Goal: Task Accomplishment & Management: Use online tool/utility

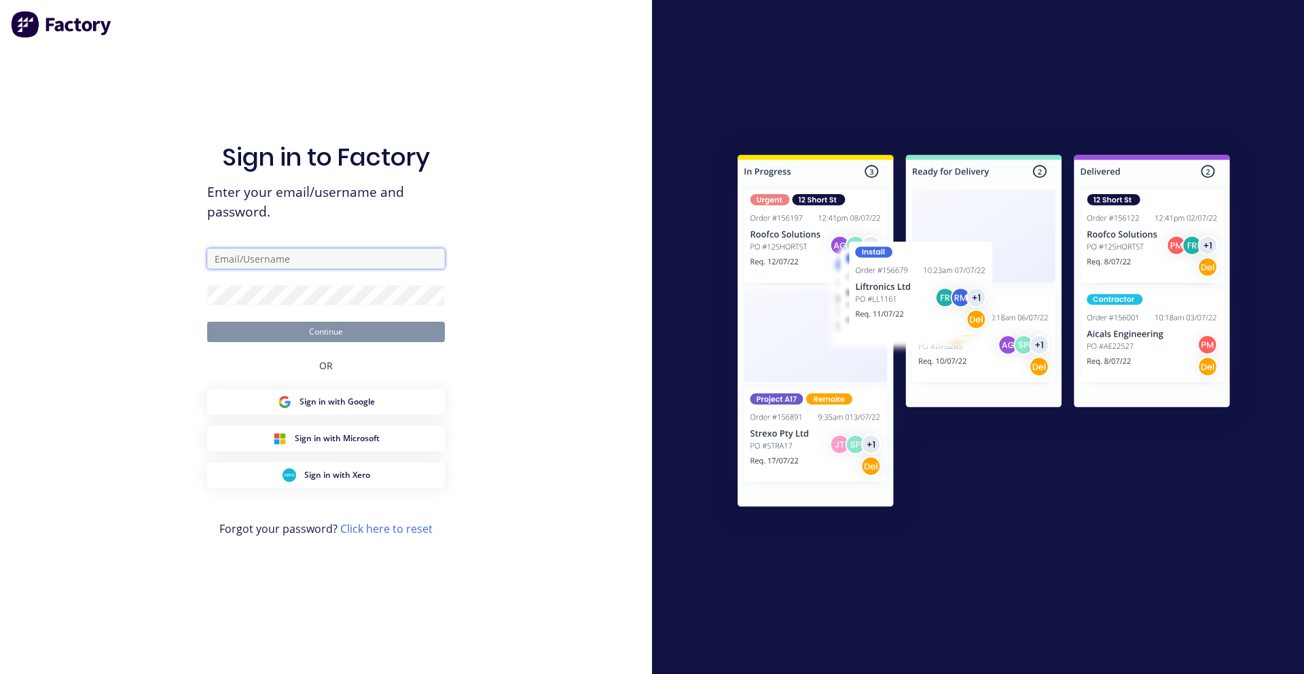
click at [335, 261] on input "text" at bounding box center [326, 259] width 238 height 20
type input "[PERSON_NAME][EMAIL_ADDRESS][DOMAIN_NAME]"
click at [207, 322] on button "Continue" at bounding box center [326, 332] width 238 height 20
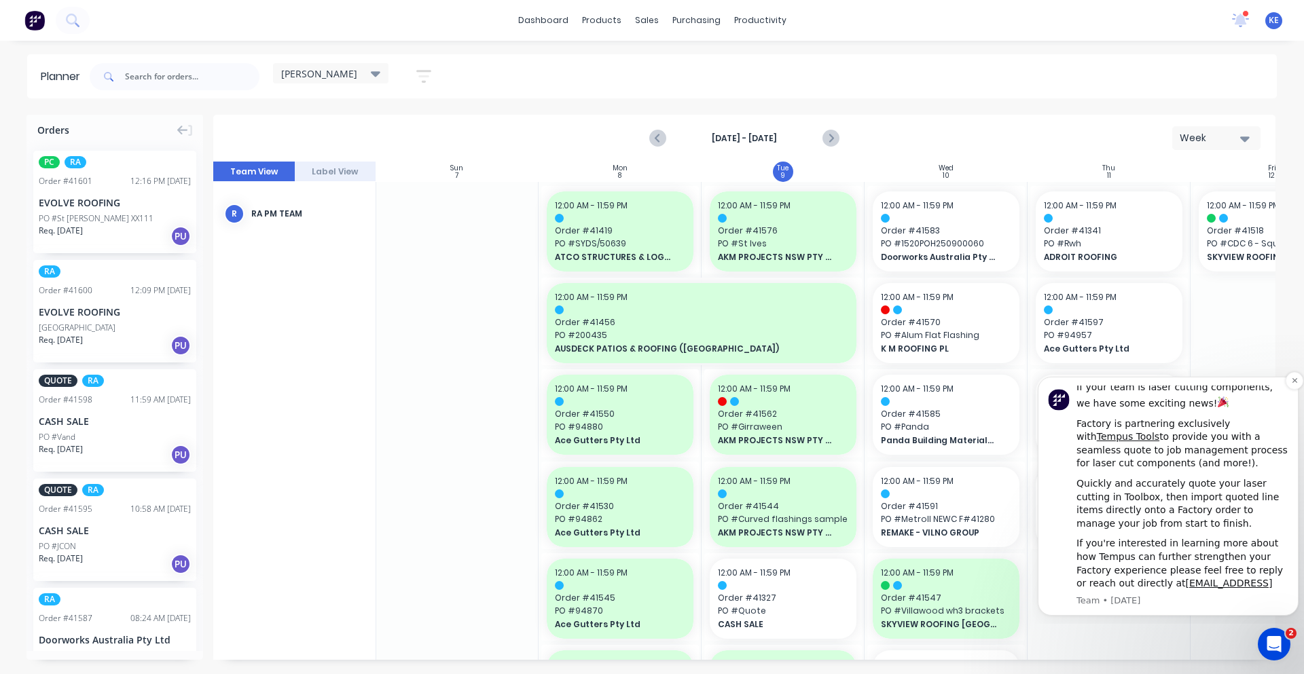
scroll to position [62, 0]
click at [238, 80] on input "text" at bounding box center [192, 76] width 134 height 27
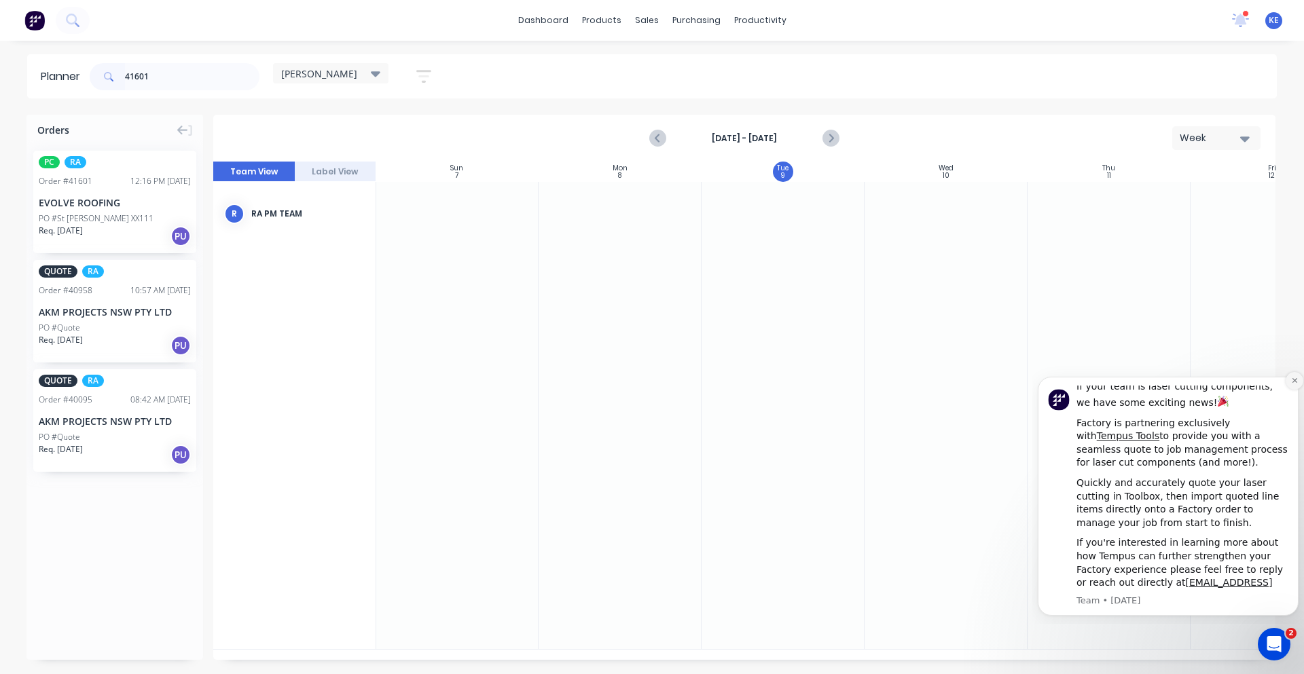
click at [1294, 379] on icon "Dismiss notification" at bounding box center [1294, 380] width 7 height 7
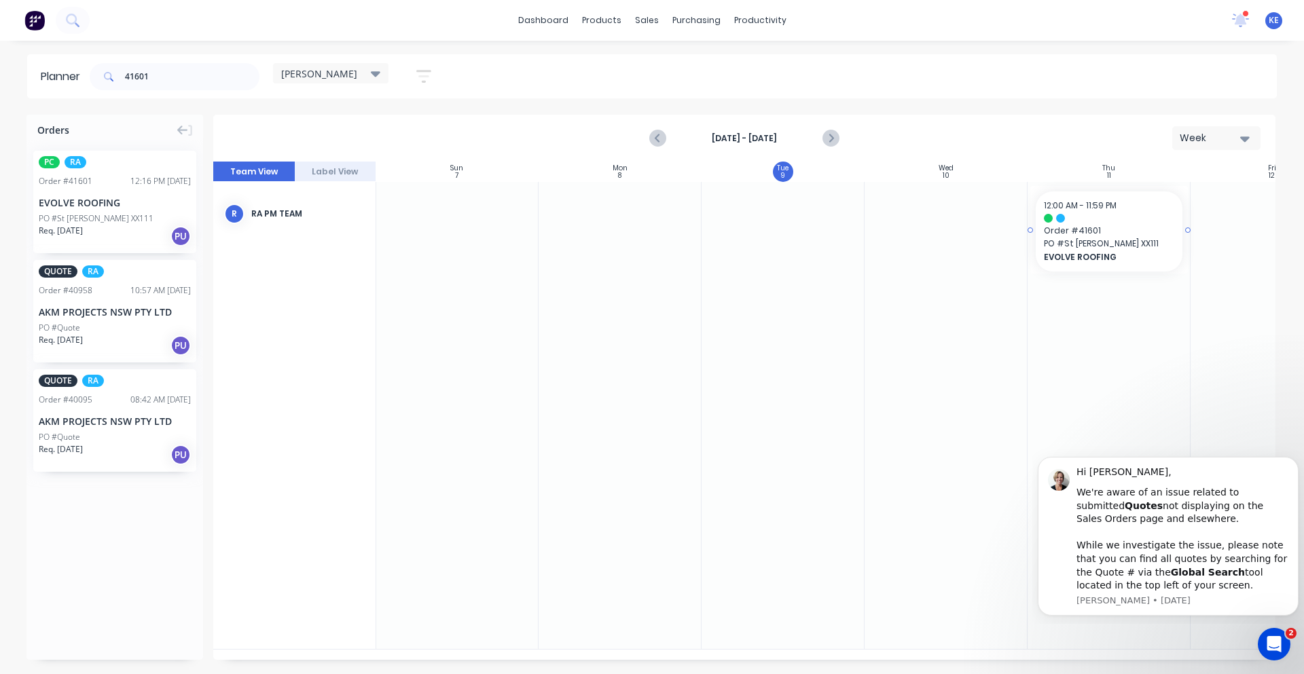
drag, startPoint x: 88, startPoint y: 200, endPoint x: 1180, endPoint y: 282, distance: 1094.9
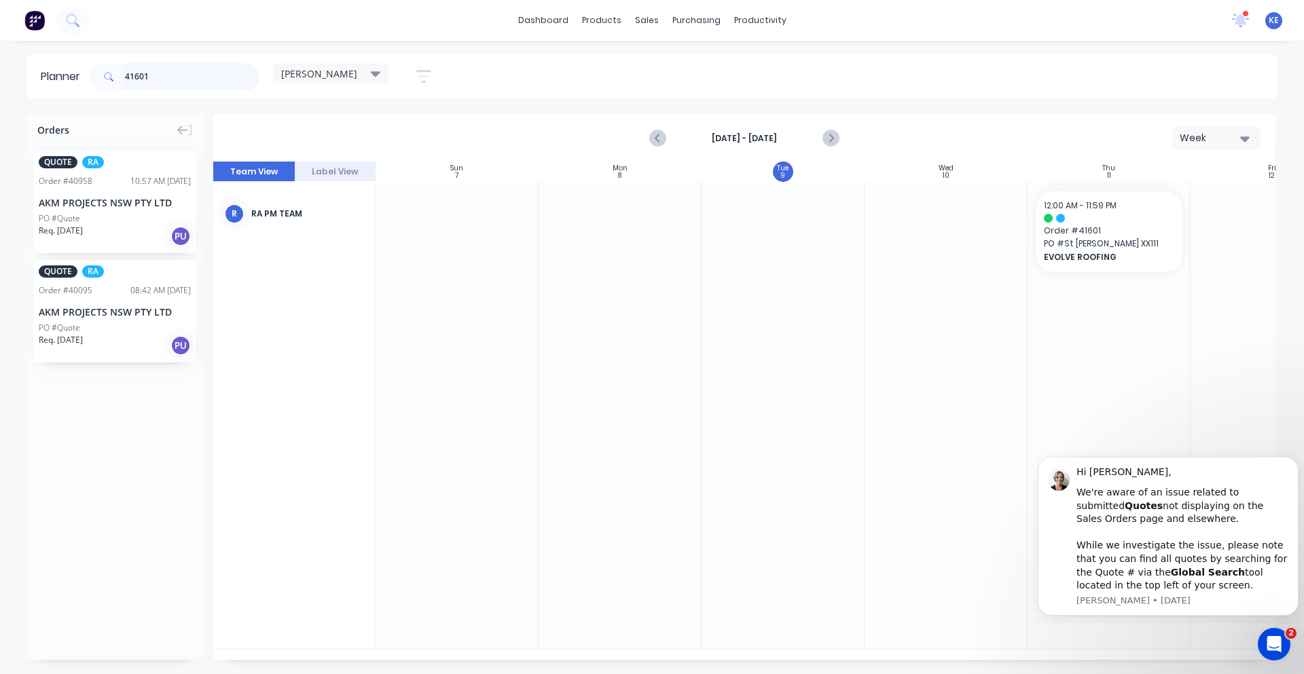
click at [180, 71] on input "41601" at bounding box center [192, 76] width 134 height 27
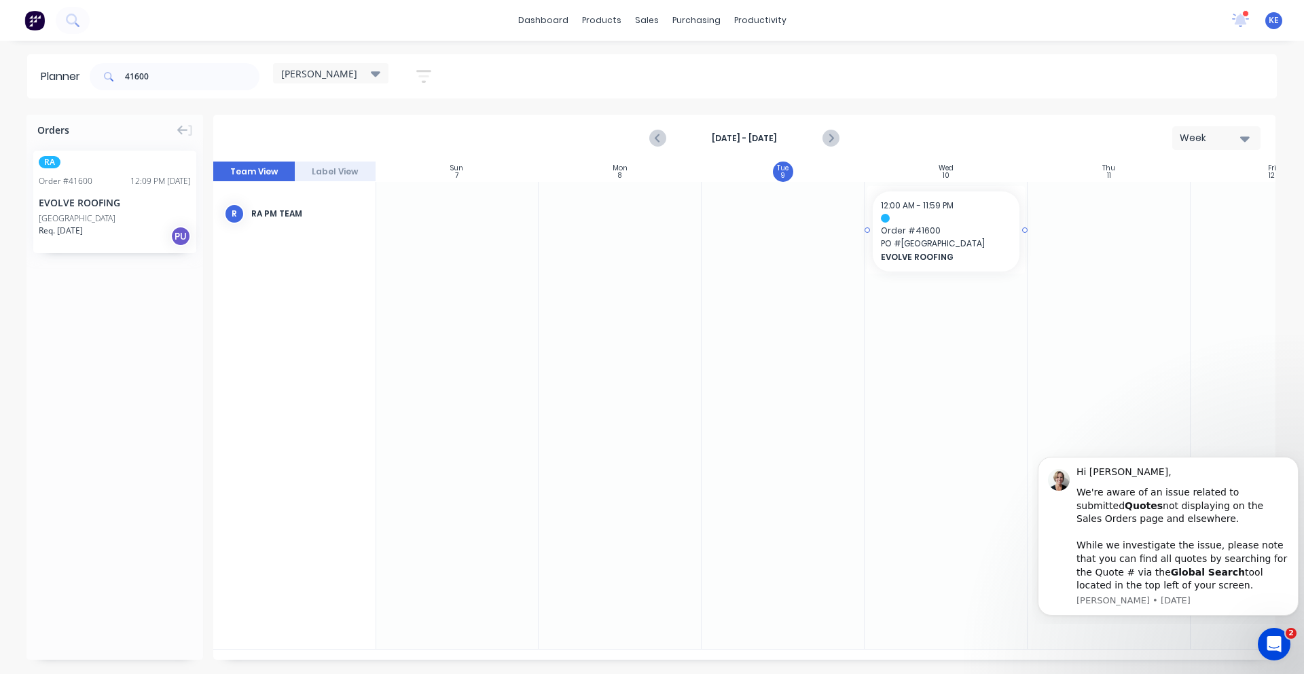
drag, startPoint x: 130, startPoint y: 215, endPoint x: 953, endPoint y: 276, distance: 825.9
click at [210, 75] on input "41600" at bounding box center [192, 76] width 134 height 27
type input "41599"
drag, startPoint x: 175, startPoint y: 67, endPoint x: -414, endPoint y: 66, distance: 588.0
click at [0, 66] on html "dashboard products sales purchasing productivity dashboard products Product Cat…" at bounding box center [652, 337] width 1304 height 674
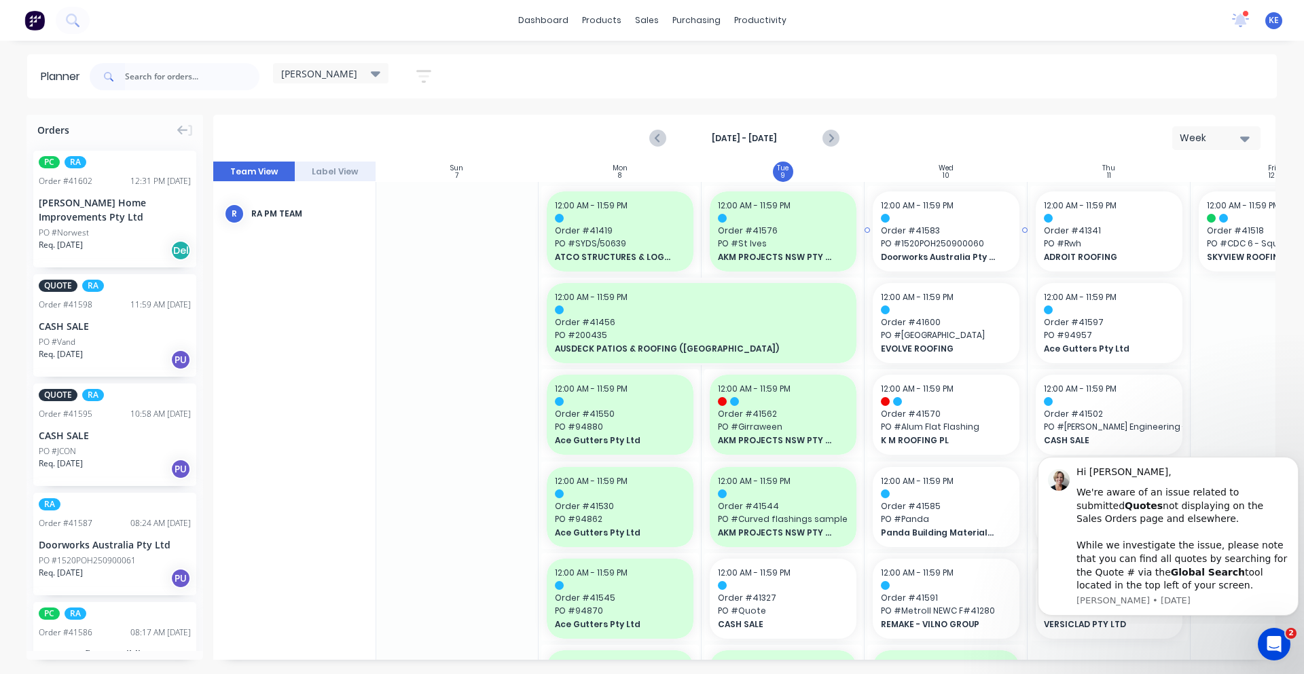
click at [936, 225] on span "Order # 41583" at bounding box center [946, 231] width 130 height 12
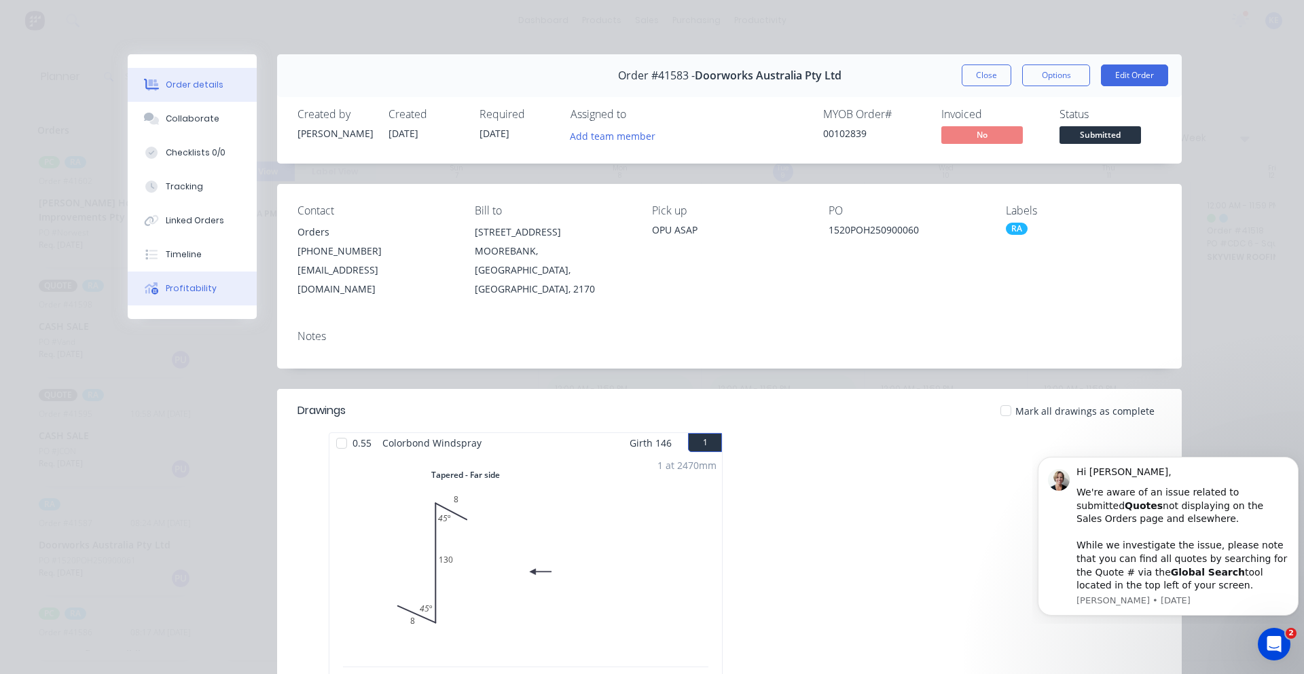
click at [186, 300] on button "Profitability" at bounding box center [192, 289] width 129 height 34
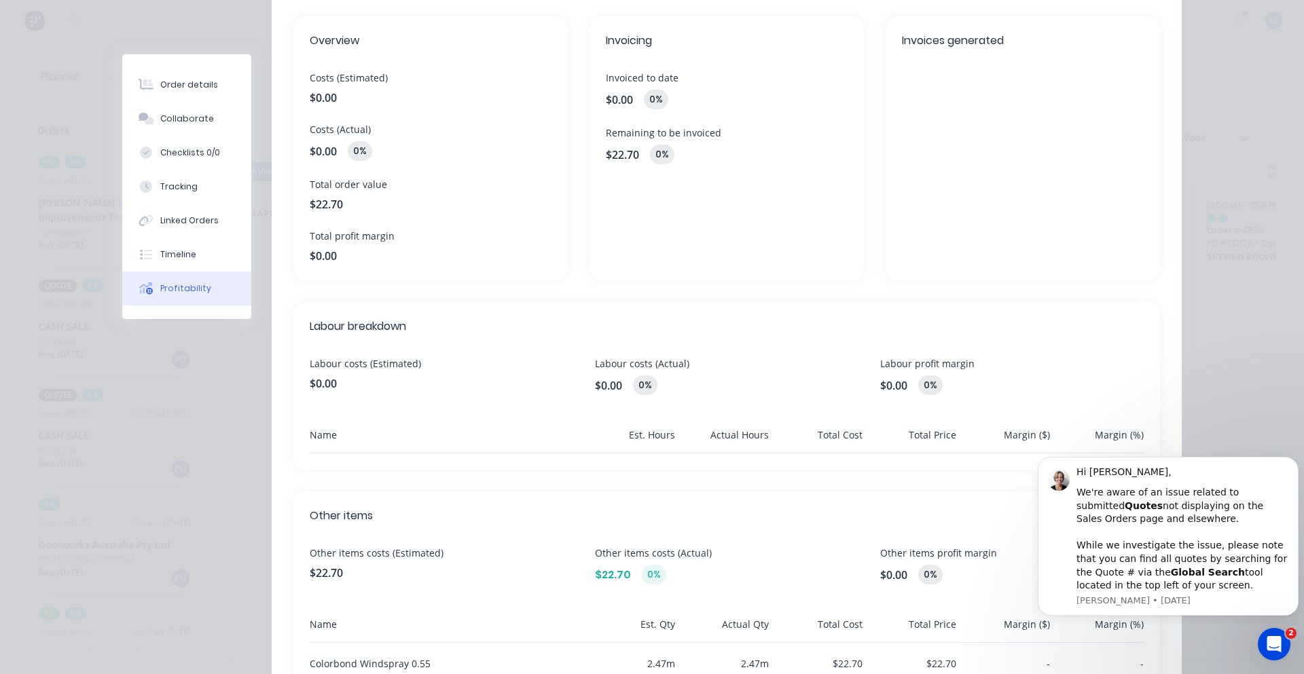
scroll to position [0, 0]
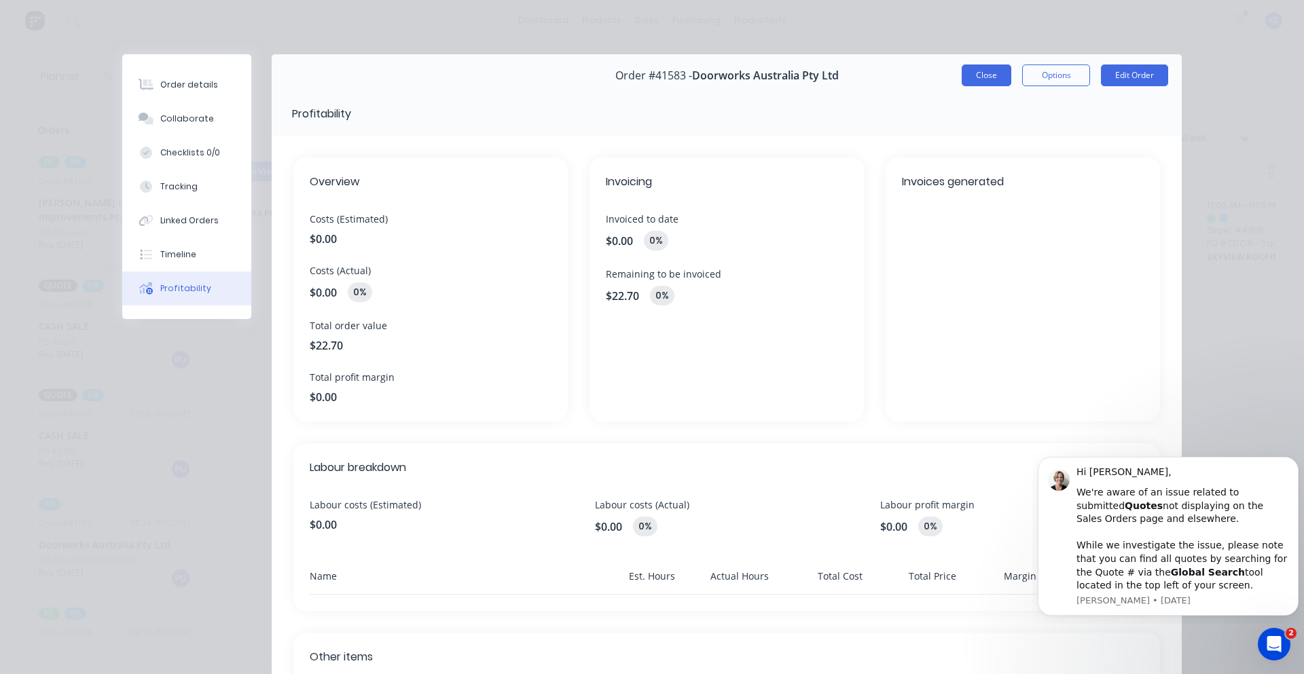
click at [993, 71] on button "Close" at bounding box center [987, 76] width 50 height 22
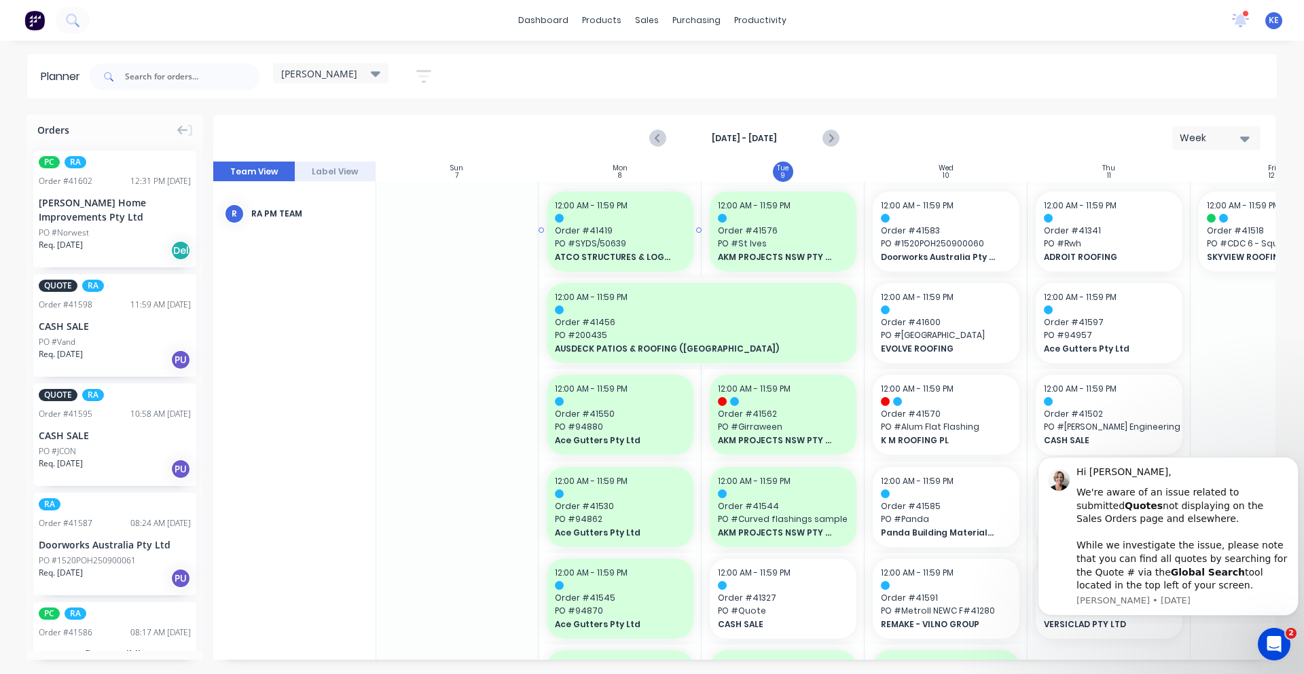
click at [628, 244] on span "PO # SYDS/50639" at bounding box center [620, 244] width 130 height 12
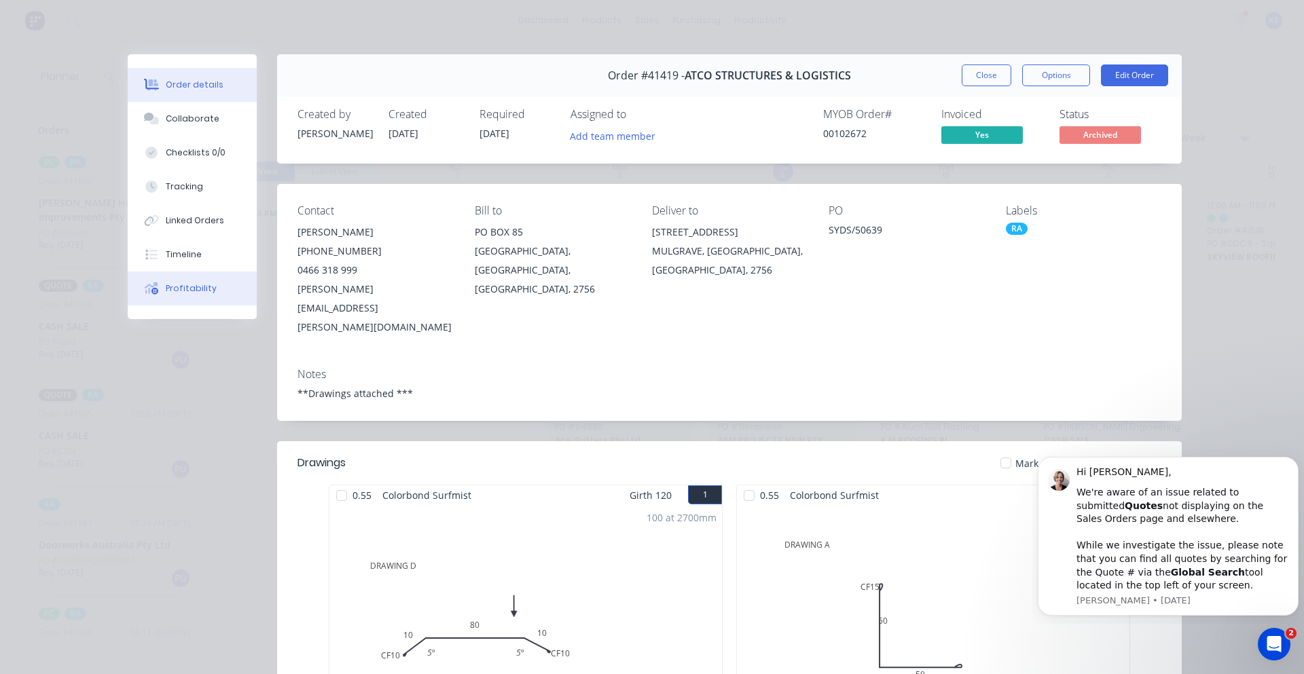
click at [163, 280] on button "Profitability" at bounding box center [192, 289] width 129 height 34
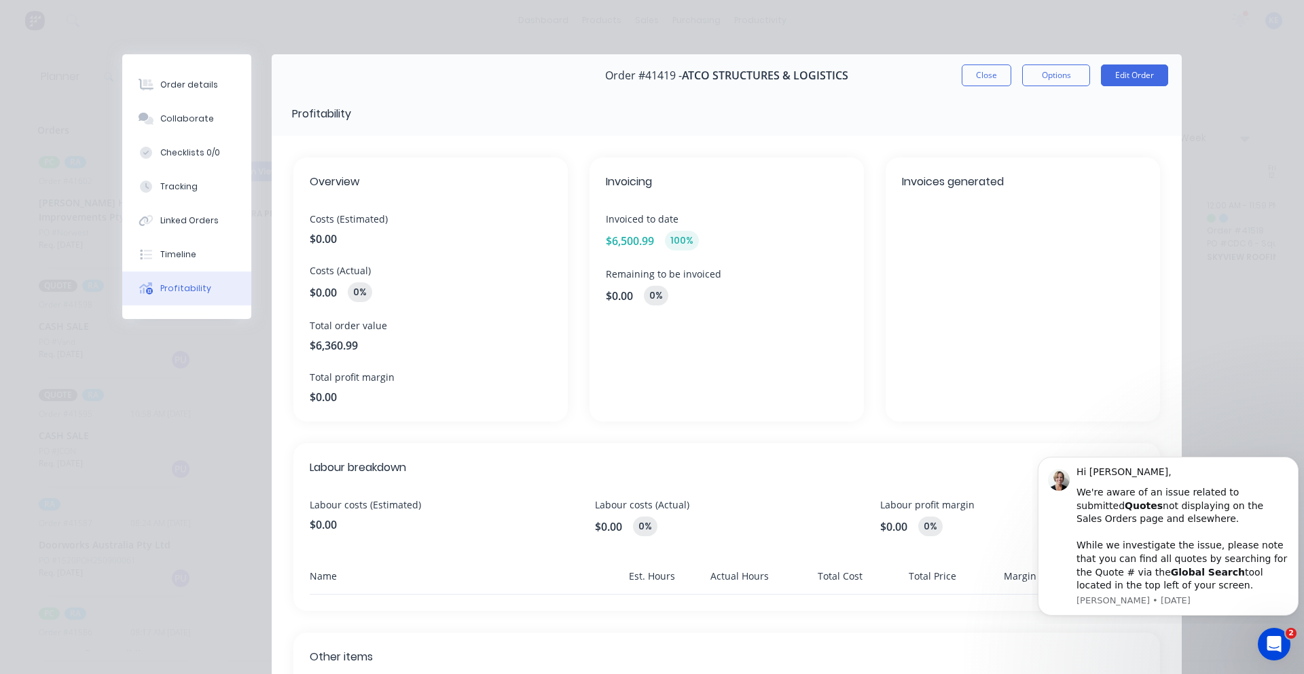
click at [985, 75] on button "Close" at bounding box center [987, 76] width 50 height 22
